Goal: Information Seeking & Learning: Check status

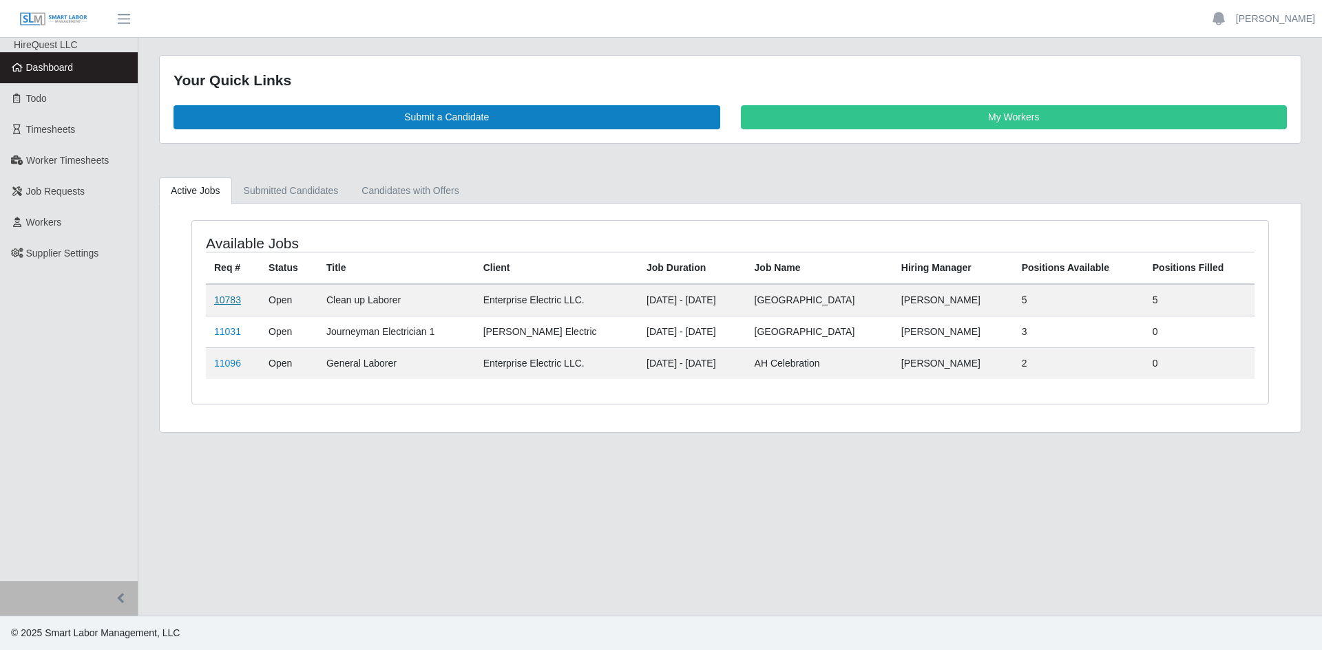
click at [218, 298] on link "10783" at bounding box center [227, 300] width 27 height 11
click at [224, 332] on link "11031" at bounding box center [227, 331] width 27 height 11
click at [220, 361] on link "11096" at bounding box center [227, 363] width 27 height 11
